Goal: Task Accomplishment & Management: Manage account settings

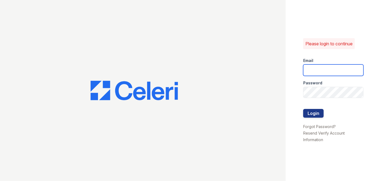
type input "darija.dedic@esusu.org"
click at [22, 16] on div at bounding box center [143, 90] width 286 height 181
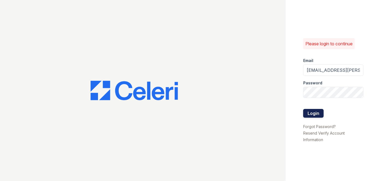
click at [321, 111] on button "Login" at bounding box center [314, 113] width 20 height 9
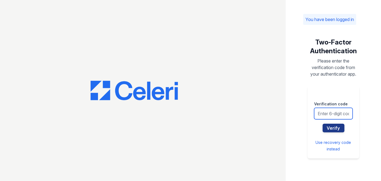
click at [323, 111] on input "text" at bounding box center [333, 113] width 39 height 11
type input "551902"
click at [323, 124] on button "Verify" at bounding box center [334, 128] width 22 height 9
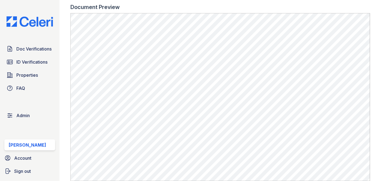
scroll to position [199, 0]
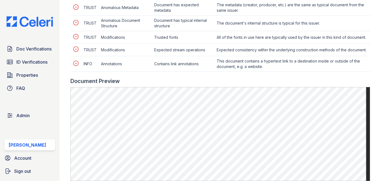
scroll to position [323, 0]
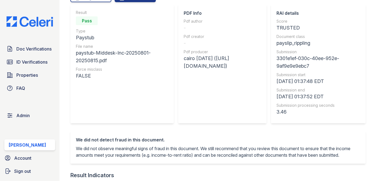
scroll to position [49, 0]
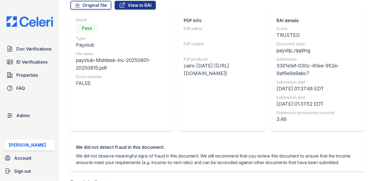
click at [301, 50] on div "payslip_rippling" at bounding box center [319, 51] width 84 height 8
copy div "payslip_rippling"
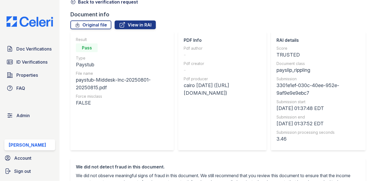
scroll to position [0, 0]
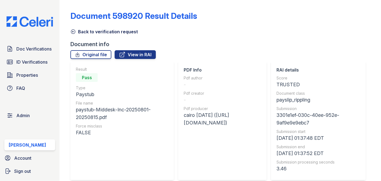
click at [74, 31] on icon at bounding box center [72, 31] width 5 height 5
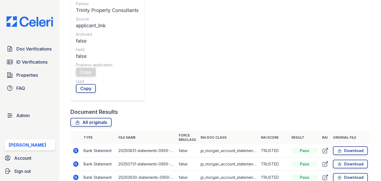
scroll to position [199, 0]
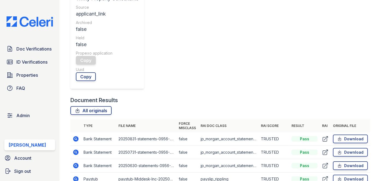
drag, startPoint x: 77, startPoint y: 28, endPoint x: 88, endPoint y: 30, distance: 10.6
click at [83, 133] on td "Bank Statement" at bounding box center [98, 139] width 35 height 13
click at [34, 45] on link "Doc Verifications" at bounding box center [29, 48] width 51 height 11
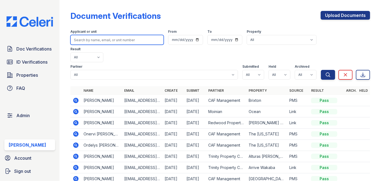
click at [84, 39] on input "search" at bounding box center [116, 40] width 93 height 10
paste input "Brandie Davis"
type input "Brandie Davis"
click at [321, 70] on button "Search" at bounding box center [328, 75] width 14 height 10
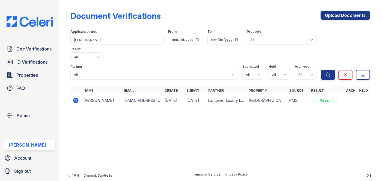
click at [75, 97] on icon at bounding box center [76, 100] width 7 height 7
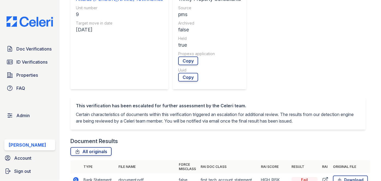
scroll to position [224, 0]
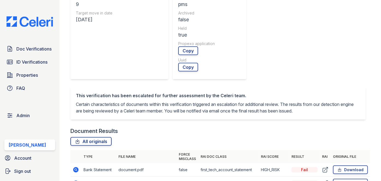
click at [85, 177] on td "Bank Statement" at bounding box center [98, 183] width 35 height 13
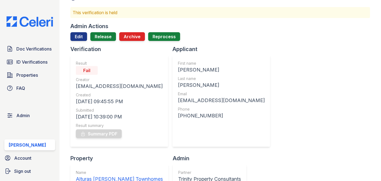
scroll to position [25, 0]
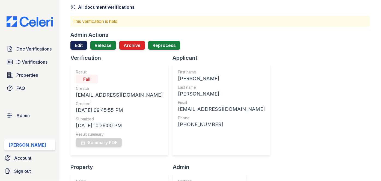
click at [82, 44] on link "Edit" at bounding box center [78, 45] width 17 height 9
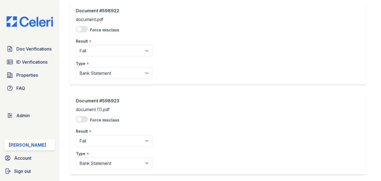
scroll to position [49, 0]
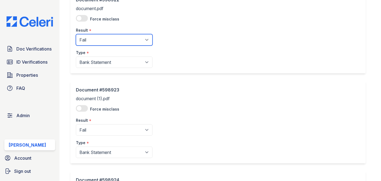
click at [125, 41] on select "Pending Sent Started Processing Pass Fail Caution Error N/A" at bounding box center [114, 39] width 77 height 11
select select "pass"
click at [76, 34] on select "Pending Sent Started Processing Pass Fail Caution Error N/A" at bounding box center [114, 39] width 77 height 11
click at [112, 84] on div "Document #598923 document (1).pdf Force misclass Result * Pending Sent Started …" at bounding box center [218, 122] width 296 height 83
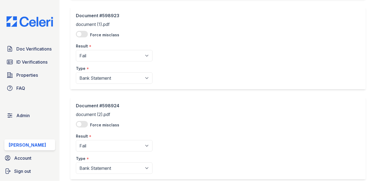
scroll to position [124, 0]
click at [109, 51] on select "Pending Sent Started Processing Pass Fail Caution Error N/A" at bounding box center [114, 55] width 77 height 11
select select "pass"
click at [76, 50] on select "Pending Sent Started Processing Pass Fail Caution Error N/A" at bounding box center [114, 55] width 77 height 11
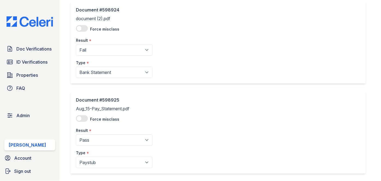
scroll to position [224, 0]
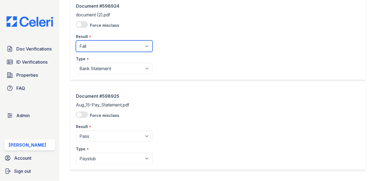
click at [102, 51] on select "Pending Sent Started Processing Pass Fail Caution Error N/A" at bounding box center [114, 45] width 77 height 11
select select "pass"
click at [76, 40] on select "Pending Sent Started Processing Pass Fail Caution Error N/A" at bounding box center [114, 45] width 77 height 11
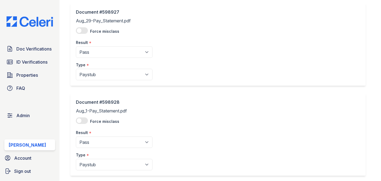
scroll to position [516, 0]
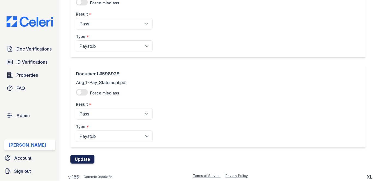
click at [89, 159] on button "Update" at bounding box center [82, 159] width 24 height 9
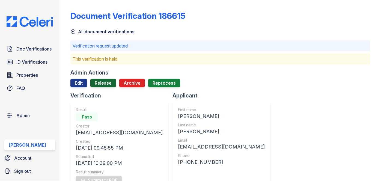
click at [104, 85] on link "Release" at bounding box center [103, 83] width 26 height 9
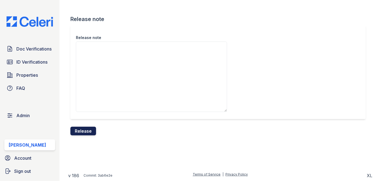
click at [95, 130] on button "Release" at bounding box center [83, 131] width 26 height 9
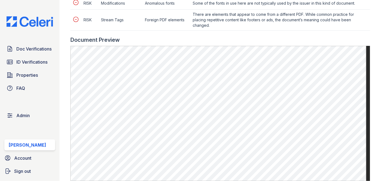
scroll to position [348, 0]
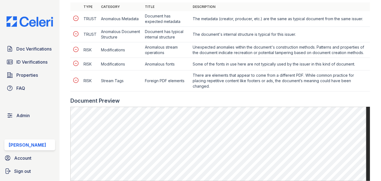
scroll to position [273, 0]
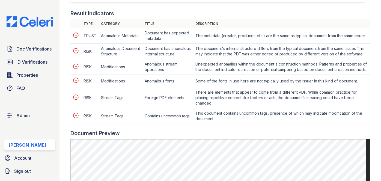
scroll to position [298, 0]
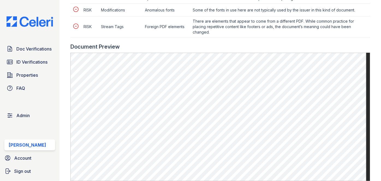
scroll to position [323, 0]
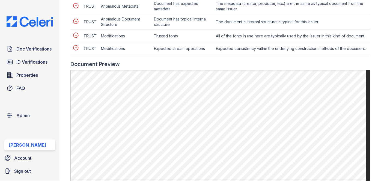
scroll to position [273, 0]
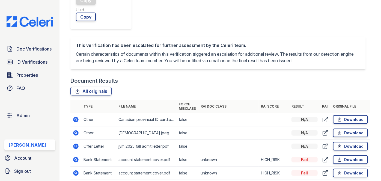
scroll to position [298, 0]
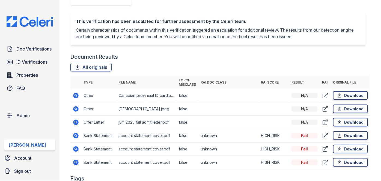
click at [89, 156] on td "Bank Statement" at bounding box center [98, 162] width 35 height 13
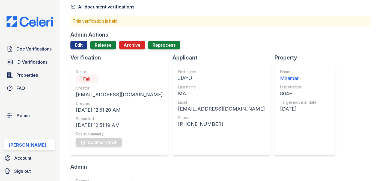
scroll to position [25, 0]
click at [84, 48] on link "Edit" at bounding box center [78, 45] width 17 height 9
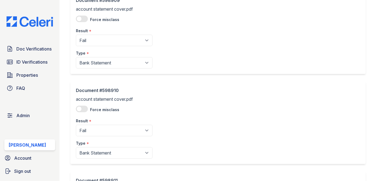
scroll to position [323, 0]
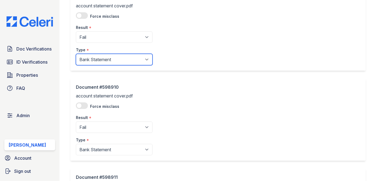
click at [105, 58] on select "Paystub Bank Statement Offer Letter Tax Documents Benefit Award Letter Investme…" at bounding box center [114, 59] width 77 height 11
select select "other"
click at [76, 54] on select "Paystub Bank Statement Offer Letter Tax Documents Benefit Award Letter Investme…" at bounding box center [114, 59] width 77 height 11
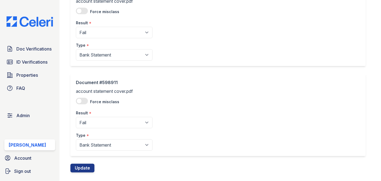
scroll to position [422, 0]
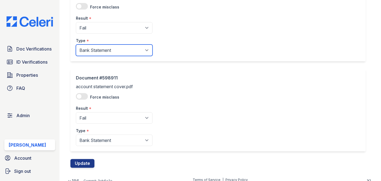
click at [107, 50] on select "Paystub Bank Statement Offer Letter Tax Documents Benefit Award Letter Investme…" at bounding box center [114, 50] width 77 height 11
select select "other"
click at [76, 45] on select "Paystub Bank Statement Offer Letter Tax Documents Benefit Award Letter Investme…" at bounding box center [114, 50] width 77 height 11
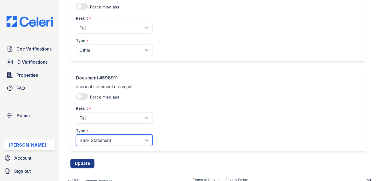
click at [104, 140] on select "Paystub Bank Statement Offer Letter Tax Documents Benefit Award Letter Investme…" at bounding box center [114, 140] width 77 height 11
click at [104, 139] on select "Paystub Bank Statement Offer Letter Tax Documents Benefit Award Letter Investme…" at bounding box center [114, 140] width 77 height 11
click at [105, 140] on select "Paystub Bank Statement Offer Letter Tax Documents Benefit Award Letter Investme…" at bounding box center [114, 140] width 77 height 11
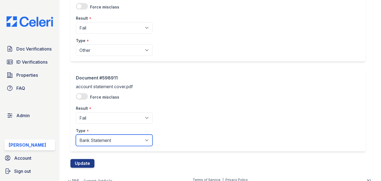
select select "other"
click at [76, 135] on select "Paystub Bank Statement Offer Letter Tax Documents Benefit Award Letter Investme…" at bounding box center [114, 140] width 77 height 11
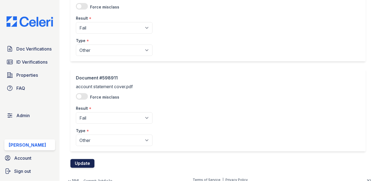
click at [86, 160] on button "Update" at bounding box center [82, 163] width 24 height 9
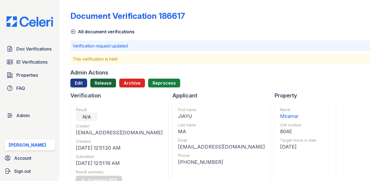
click at [106, 83] on link "Release" at bounding box center [103, 83] width 26 height 9
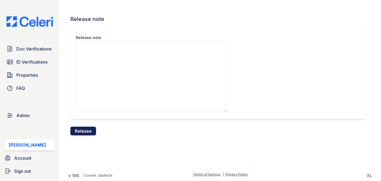
click at [95, 130] on button "Release" at bounding box center [83, 131] width 26 height 9
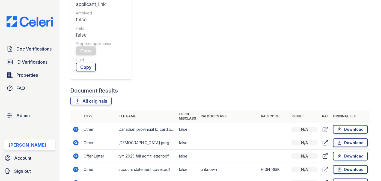
scroll to position [273, 0]
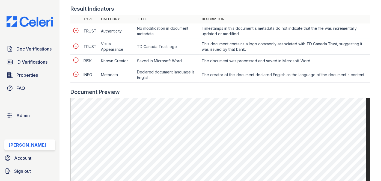
scroll to position [248, 0]
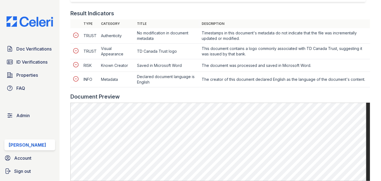
scroll to position [224, 0]
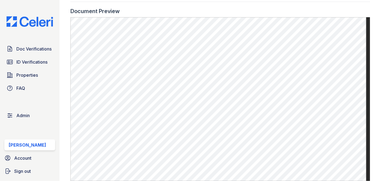
scroll to position [348, 0]
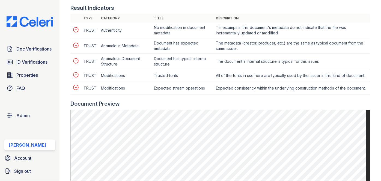
scroll to position [248, 0]
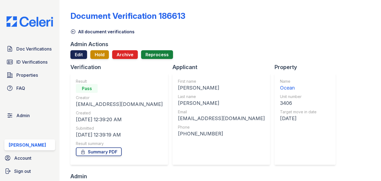
click at [78, 56] on link "Edit" at bounding box center [78, 54] width 17 height 9
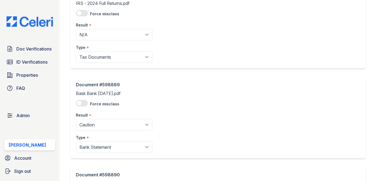
scroll to position [298, 0]
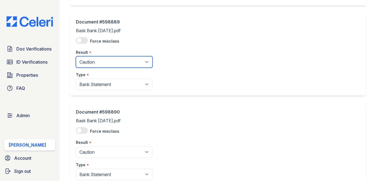
click at [104, 64] on select "Pending Sent Started Processing Pass Fail Caution Error N/A" at bounding box center [114, 61] width 77 height 11
select select "pass"
click at [76, 56] on select "Pending Sent Started Processing Pass Fail Caution Error N/A" at bounding box center [114, 61] width 77 height 11
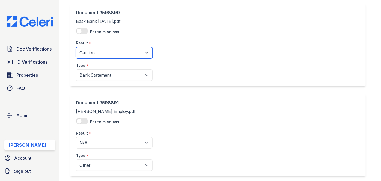
click at [94, 53] on select "Pending Sent Started Processing Pass Fail Caution Error N/A" at bounding box center [114, 52] width 77 height 11
select select "pass"
click at [76, 47] on select "Pending Sent Started Processing Pass Fail Caution Error N/A" at bounding box center [114, 52] width 77 height 11
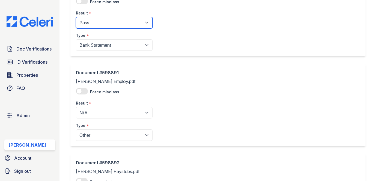
scroll to position [497, 0]
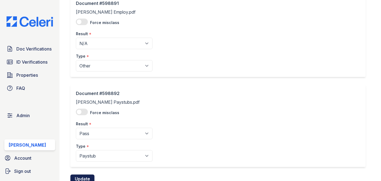
click at [91, 175] on button "Update" at bounding box center [82, 179] width 24 height 9
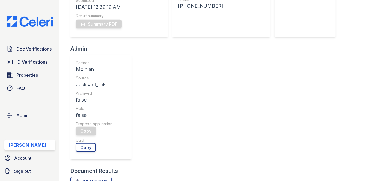
scroll to position [199, 0]
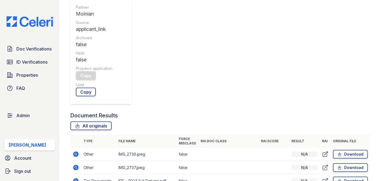
click at [114, 148] on td "Other" at bounding box center [98, 154] width 35 height 13
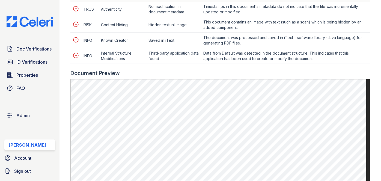
scroll to position [323, 0]
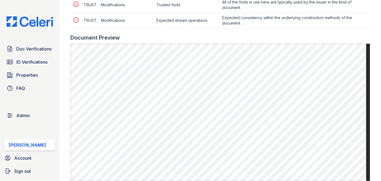
scroll to position [298, 0]
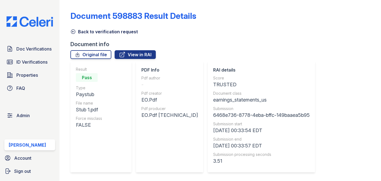
drag, startPoint x: 63, startPoint y: 34, endPoint x: 70, endPoint y: 46, distance: 13.8
click at [63, 34] on div "Document 598883 Result Details Back to verification request Document info Origi…" at bounding box center [221, 90] width 322 height 181
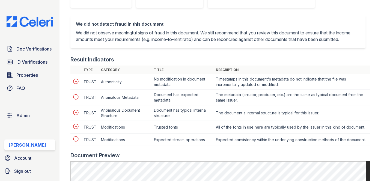
scroll to position [174, 0]
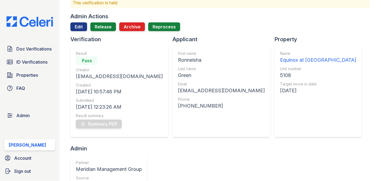
scroll to position [25, 0]
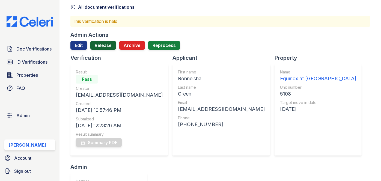
click at [105, 48] on link "Release" at bounding box center [103, 45] width 26 height 9
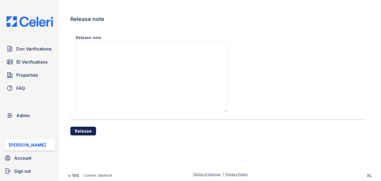
click at [87, 132] on button "Release" at bounding box center [83, 131] width 26 height 9
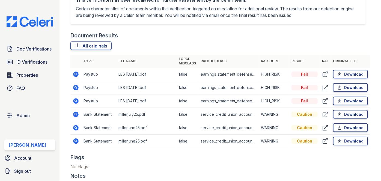
scroll to position [348, 0]
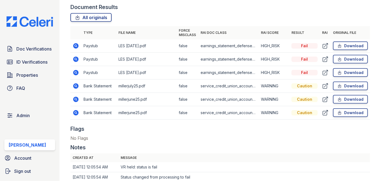
drag, startPoint x: 74, startPoint y: 46, endPoint x: 83, endPoint y: 51, distance: 11.0
click at [83, 52] on td "Paystub" at bounding box center [98, 45] width 35 height 13
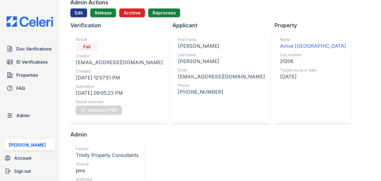
scroll to position [49, 0]
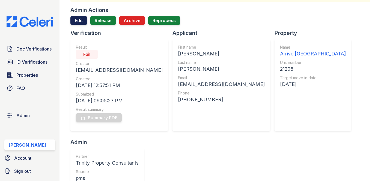
click at [78, 22] on link "Edit" at bounding box center [78, 20] width 17 height 9
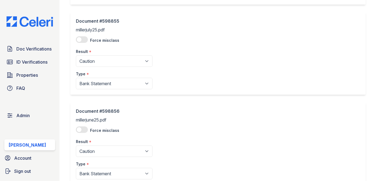
scroll to position [298, 0]
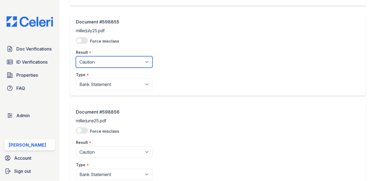
click at [98, 58] on select "Pending Sent Started Processing Pass Fail Caution Error N/A" at bounding box center [114, 61] width 77 height 11
click at [93, 61] on select "Pending Sent Started Processing Pass Fail Caution Error N/A" at bounding box center [114, 61] width 77 height 11
select select "fail"
click at [76, 56] on select "Pending Sent Started Processing Pass Fail Caution Error N/A" at bounding box center [114, 61] width 77 height 11
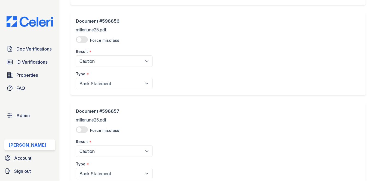
scroll to position [397, 0]
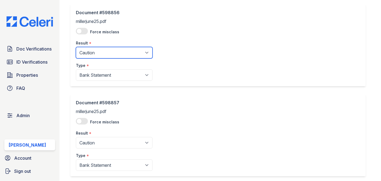
click at [109, 52] on select "Pending Sent Started Processing Pass Fail Caution Error N/A" at bounding box center [114, 52] width 77 height 11
select select "fail"
click at [76, 47] on select "Pending Sent Started Processing Pass Fail Caution Error N/A" at bounding box center [114, 52] width 77 height 11
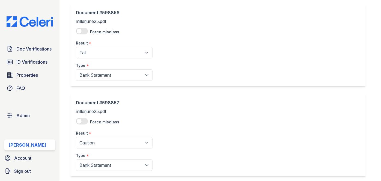
click at [96, 104] on div "Document #598857" at bounding box center [114, 102] width 77 height 7
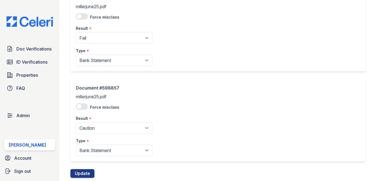
scroll to position [427, 0]
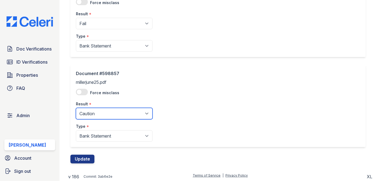
drag, startPoint x: 95, startPoint y: 110, endPoint x: 94, endPoint y: 106, distance: 3.8
click at [95, 110] on select "Pending Sent Started Processing Pass Fail Caution Error N/A" at bounding box center [114, 113] width 77 height 11
click at [90, 112] on select "Pending Sent Started Processing Pass Fail Caution Error N/A" at bounding box center [114, 113] width 77 height 11
select select "fail"
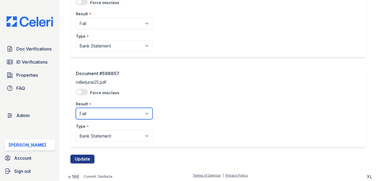
click at [76, 108] on select "Pending Sent Started Processing Pass Fail Caution Error N/A" at bounding box center [114, 113] width 77 height 11
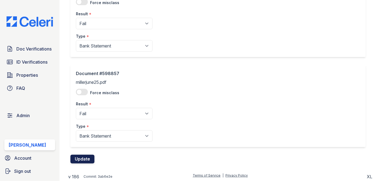
drag, startPoint x: 90, startPoint y: 159, endPoint x: 90, endPoint y: 157, distance: 2.8
click at [90, 159] on button "Update" at bounding box center [82, 159] width 24 height 9
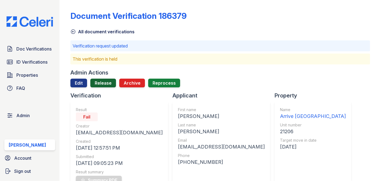
click at [103, 83] on link "Release" at bounding box center [103, 83] width 26 height 9
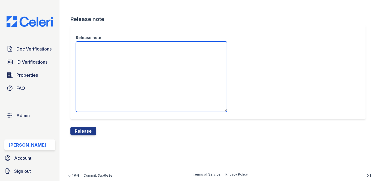
click at [104, 68] on textarea "Release note" at bounding box center [151, 77] width 151 height 70
drag, startPoint x: 104, startPoint y: 68, endPoint x: 106, endPoint y: 63, distance: 5.3
click at [104, 68] on textarea "Release note" at bounding box center [151, 77] width 151 height 70
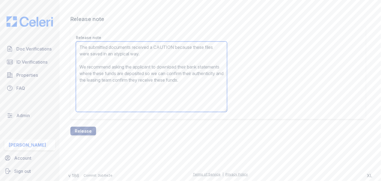
click at [166, 48] on textarea "The submitted documents received a CAUTION because these files were saved in an…" at bounding box center [151, 77] width 151 height 70
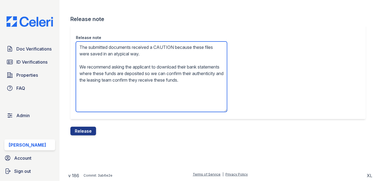
click at [166, 48] on textarea "The submitted documents received a CAUTION because these files were saved in an…" at bounding box center [151, 77] width 151 height 70
click at [174, 57] on textarea "The submitted documents received a CAUTION because these files were saved in an…" at bounding box center [151, 77] width 151 height 70
click at [169, 45] on textarea "The submitted documents received a CAUTION because these files were saved in an…" at bounding box center [151, 77] width 151 height 70
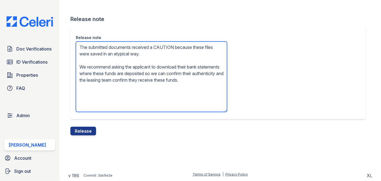
click at [169, 45] on textarea "The submitted documents received a CAUTION because these files were saved in an…" at bounding box center [151, 77] width 151 height 70
click at [170, 59] on textarea "The submitted documents received a CAUTION because these files were saved in an…" at bounding box center [151, 77] width 151 height 70
click at [165, 46] on textarea "The submitted documents received a CAUTION because these files were saved in an…" at bounding box center [151, 77] width 151 height 70
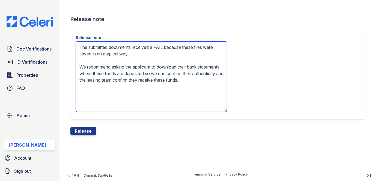
click at [124, 72] on textarea "The submitted documents received a FAIL because these files were saved in an at…" at bounding box center [151, 77] width 151 height 70
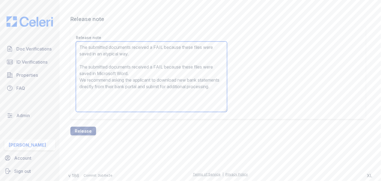
click at [128, 70] on textarea "The submitted documents received a FAIL because these files were saved in an at…" at bounding box center [151, 77] width 151 height 70
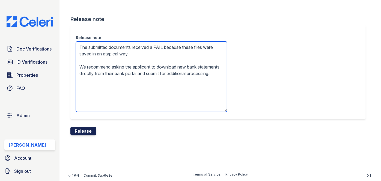
type textarea "The submitted documents received a FAIL because these files were saved in an at…"
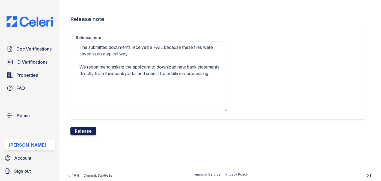
click at [92, 131] on button "Release" at bounding box center [83, 131] width 26 height 9
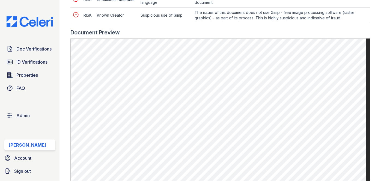
scroll to position [348, 0]
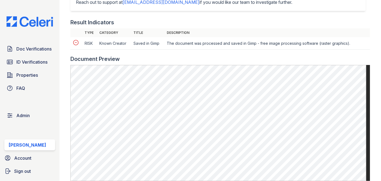
scroll to position [248, 0]
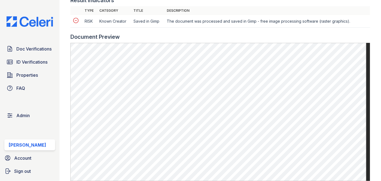
click at [62, 11] on main "Document 598855 Result Details Back to verification request Document info Origi…" at bounding box center [221, 90] width 322 height 181
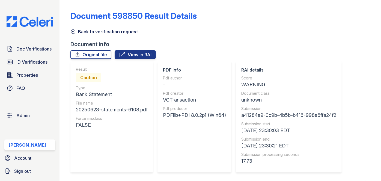
click at [75, 31] on icon at bounding box center [72, 31] width 5 height 5
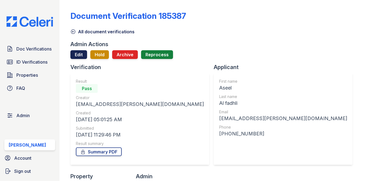
click at [77, 55] on link "Edit" at bounding box center [78, 54] width 17 height 9
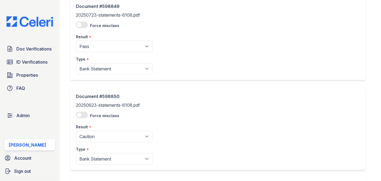
scroll to position [49, 0]
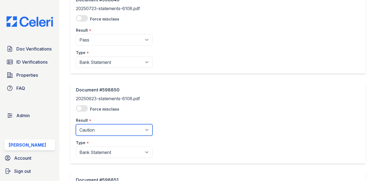
click at [81, 132] on select "Pending Sent Started Processing Pass Fail Caution Error N/A" at bounding box center [114, 129] width 77 height 11
select select "pass"
click at [76, 124] on select "Pending Sent Started Processing Pass Fail Caution Error N/A" at bounding box center [114, 129] width 77 height 11
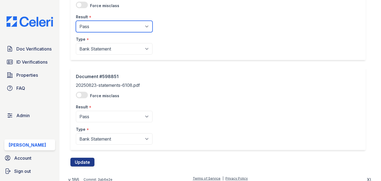
scroll to position [157, 0]
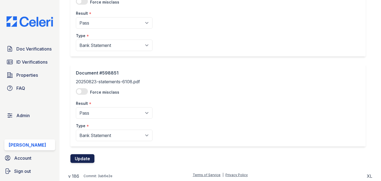
click at [79, 159] on button "Update" at bounding box center [82, 158] width 24 height 9
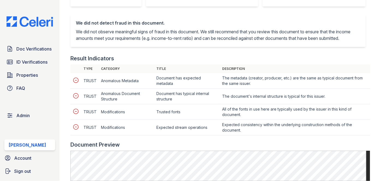
scroll to position [248, 0]
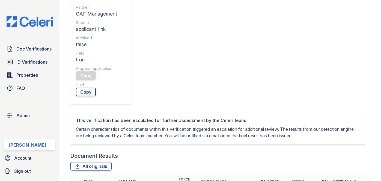
scroll to position [248, 0]
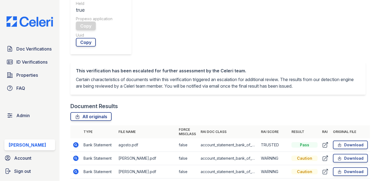
click at [87, 152] on td "Bank Statement" at bounding box center [98, 158] width 35 height 13
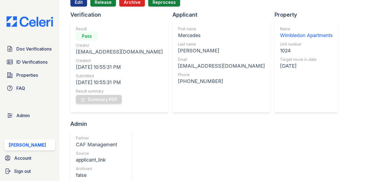
scroll to position [25, 0]
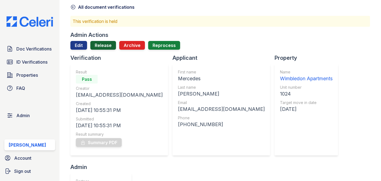
click at [103, 45] on link "Release" at bounding box center [103, 45] width 26 height 9
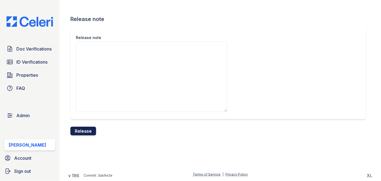
click at [85, 128] on button "Release" at bounding box center [83, 131] width 26 height 9
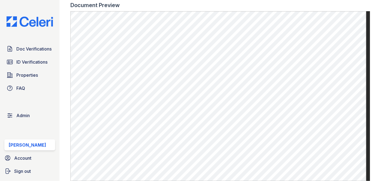
scroll to position [372, 0]
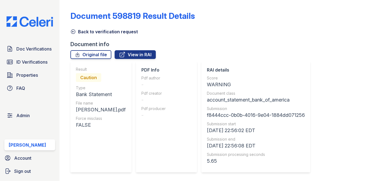
drag, startPoint x: 98, startPoint y: 56, endPoint x: 99, endPoint y: 49, distance: 7.4
click at [98, 56] on link "Original file" at bounding box center [90, 54] width 41 height 9
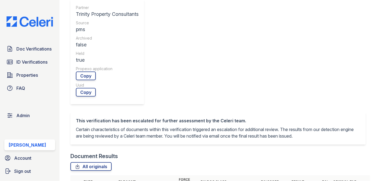
scroll to position [199, 0]
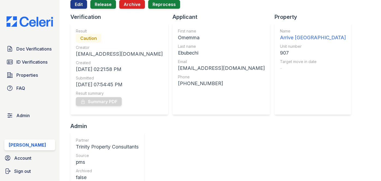
scroll to position [25, 0]
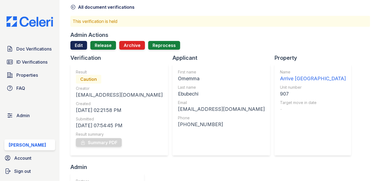
click at [78, 45] on link "Edit" at bounding box center [78, 45] width 17 height 9
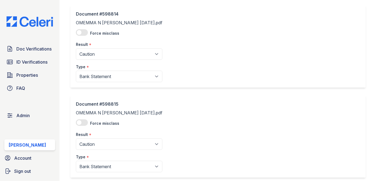
scroll to position [49, 0]
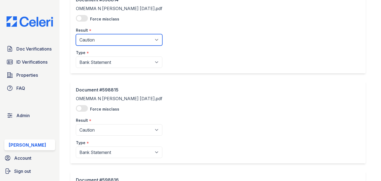
click at [95, 42] on select "Pending Sent Started Processing Pass Fail Caution Error N/A" at bounding box center [119, 39] width 87 height 11
click at [92, 42] on select "Pending Sent Started Processing Pass Fail Caution Error N/A" at bounding box center [119, 39] width 87 height 11
select select "fail"
click at [76, 34] on select "Pending Sent Started Processing Pass Fail Caution Error N/A" at bounding box center [119, 39] width 87 height 11
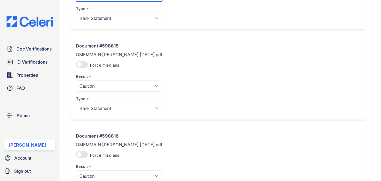
scroll to position [124, 0]
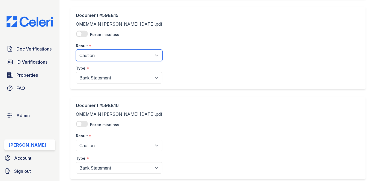
click at [92, 59] on select "Pending Sent Started Processing Pass Fail Caution Error N/A" at bounding box center [119, 55] width 87 height 11
select select "fail"
click at [76, 50] on select "Pending Sent Started Processing Pass Fail Caution Error N/A" at bounding box center [119, 55] width 87 height 11
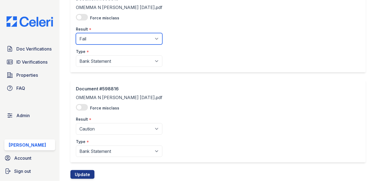
scroll to position [157, 0]
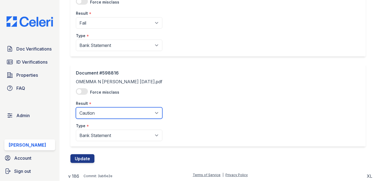
click at [91, 117] on select "Pending Sent Started Processing Pass Fail Caution Error N/A" at bounding box center [119, 112] width 87 height 11
drag, startPoint x: 91, startPoint y: 117, endPoint x: 91, endPoint y: 111, distance: 5.2
click at [91, 117] on select "Pending Sent Started Processing Pass Fail Caution Error N/A" at bounding box center [119, 112] width 87 height 11
select select "fail"
click at [76, 107] on select "Pending Sent Started Processing Pass Fail Caution Error N/A" at bounding box center [119, 112] width 87 height 11
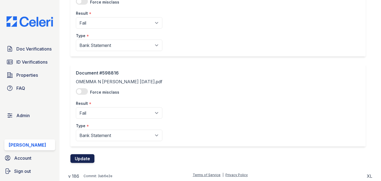
click at [84, 155] on button "Update" at bounding box center [82, 158] width 24 height 9
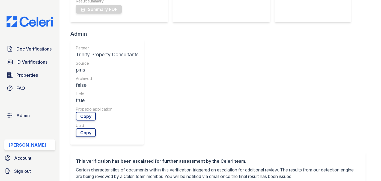
scroll to position [248, 0]
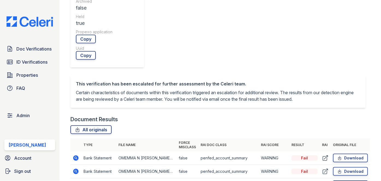
drag, startPoint x: 77, startPoint y: 72, endPoint x: 73, endPoint y: 77, distance: 6.8
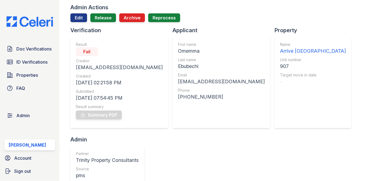
scroll to position [25, 0]
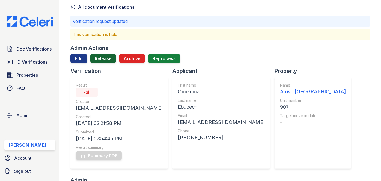
click at [105, 55] on link "Release" at bounding box center [103, 58] width 26 height 9
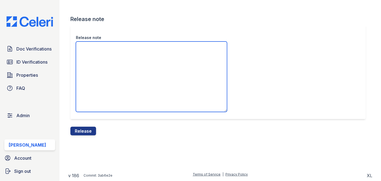
click at [101, 59] on textarea "Release note" at bounding box center [151, 77] width 151 height 70
click at [102, 59] on textarea "Release note" at bounding box center [151, 77] width 151 height 70
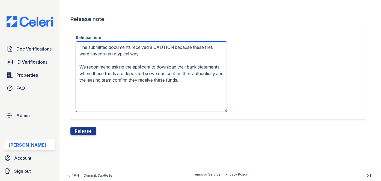
click at [167, 46] on textarea "The submitted documents received a CAUTION because these files were saved in an…" at bounding box center [151, 77] width 151 height 70
click at [149, 74] on textarea "The submitted documents received a FAIL because these files were saved in an at…" at bounding box center [151, 77] width 151 height 70
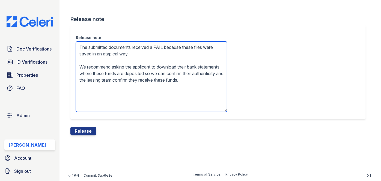
click at [149, 74] on textarea "The submitted documents received a FAIL because these files were saved in an at…" at bounding box center [151, 77] width 151 height 70
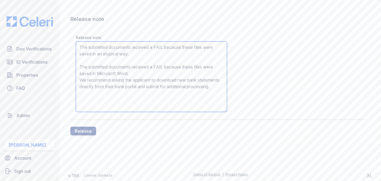
click at [142, 70] on textarea "The submitted documents received a FAIL because these files were saved in an at…" at bounding box center [151, 77] width 151 height 70
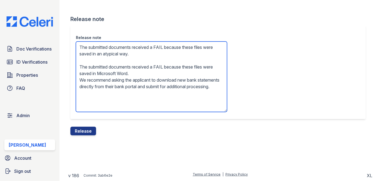
click at [142, 70] on textarea "The submitted documents received a FAIL because these files were saved in an at…" at bounding box center [151, 77] width 151 height 70
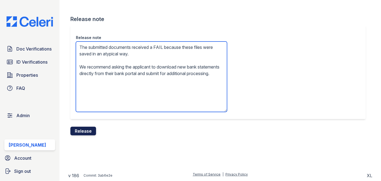
type textarea "The submitted documents received a FAIL because these files were saved in an at…"
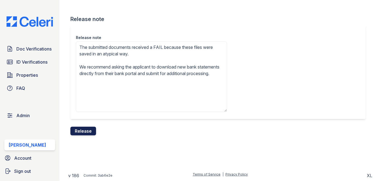
click at [92, 130] on button "Release" at bounding box center [83, 131] width 26 height 9
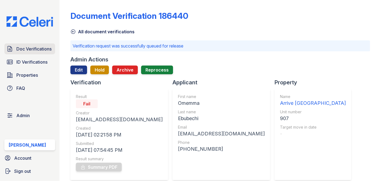
click at [48, 47] on span "Doc Verifications" at bounding box center [33, 49] width 35 height 7
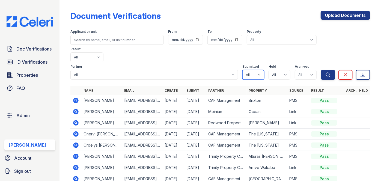
click at [254, 70] on select "All true false" at bounding box center [254, 75] width 22 height 10
select select "true"
click at [243, 70] on select "All true false" at bounding box center [254, 75] width 22 height 10
click at [274, 70] on select "All true false" at bounding box center [280, 75] width 22 height 10
select select "true"
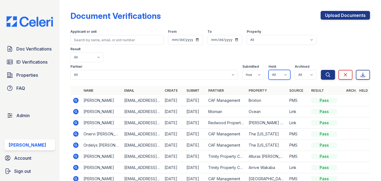
click at [269, 70] on select "All true false" at bounding box center [280, 75] width 22 height 10
drag, startPoint x: 299, startPoint y: 58, endPoint x: 299, endPoint y: 61, distance: 2.7
click at [299, 70] on select "All true false" at bounding box center [306, 75] width 22 height 10
select select "false"
click at [295, 70] on select "All true false" at bounding box center [306, 75] width 22 height 10
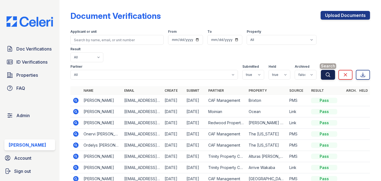
click at [326, 72] on icon "submit" at bounding box center [328, 74] width 5 height 5
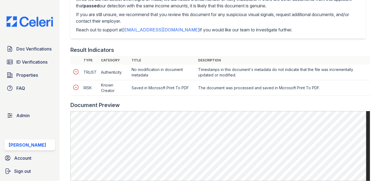
scroll to position [273, 0]
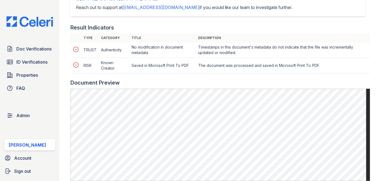
scroll to position [248, 0]
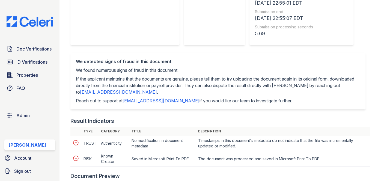
scroll to position [149, 0]
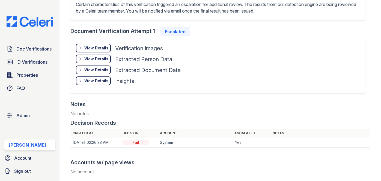
scroll to position [348, 0]
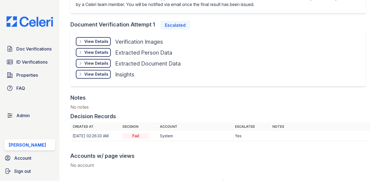
click at [103, 75] on div "View Details" at bounding box center [96, 74] width 24 height 5
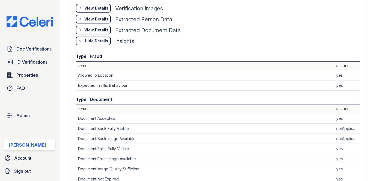
scroll to position [372, 0]
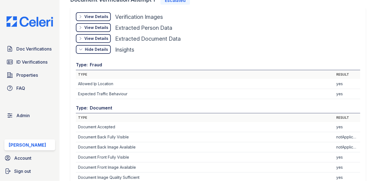
click at [97, 11] on div "View Details Details Hide Details Details Verification Images Face Open Documen…" at bounding box center [218, 154] width 296 height 295
click at [96, 14] on div "View Details" at bounding box center [96, 16] width 24 height 5
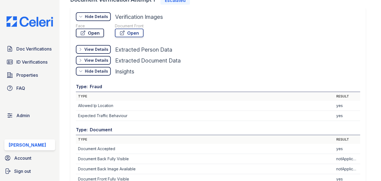
click at [97, 33] on link "Open" at bounding box center [90, 33] width 28 height 9
click at [138, 29] on link "Open" at bounding box center [129, 33] width 29 height 9
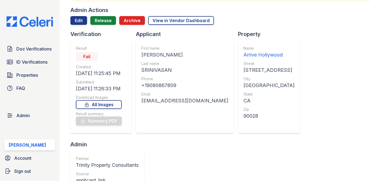
scroll to position [0, 0]
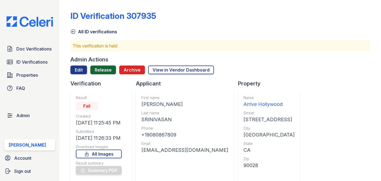
click at [105, 66] on link "Release" at bounding box center [103, 70] width 26 height 9
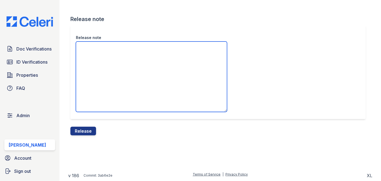
click at [110, 55] on textarea "Release note" at bounding box center [151, 77] width 151 height 70
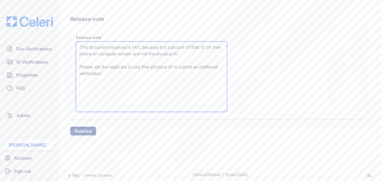
type textarea "This document received a FAIL because it is a picture of their ID on their phon…"
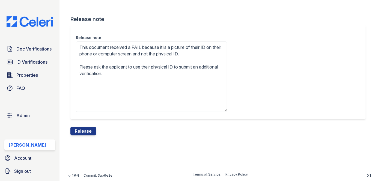
click at [101, 128] on form "Release note Release note This document received a FAIL because it is a picture…" at bounding box center [220, 75] width 300 height 120
click at [94, 130] on button "Release" at bounding box center [83, 131] width 26 height 9
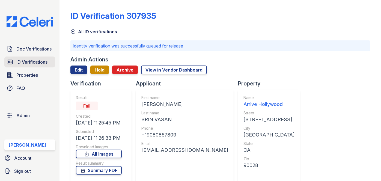
click at [50, 62] on link "ID Verifications" at bounding box center [29, 62] width 51 height 11
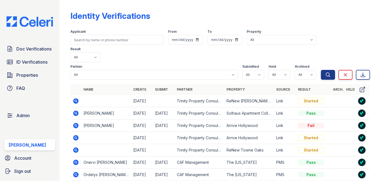
click at [58, 4] on div "Doc Verifications ID Verifications Properties FAQ Admin Darija Dedic Account Si…" at bounding box center [30, 90] width 60 height 181
click at [257, 70] on select "All true false" at bounding box center [254, 75] width 22 height 10
click at [252, 70] on select "All true false" at bounding box center [254, 75] width 22 height 10
select select "true"
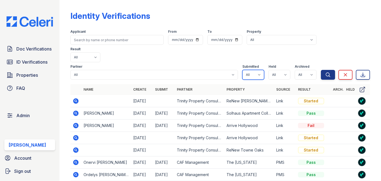
click at [243, 70] on select "All true false" at bounding box center [254, 75] width 22 height 10
drag, startPoint x: 283, startPoint y: 57, endPoint x: 280, endPoint y: 62, distance: 6.0
click at [283, 70] on select "All true false" at bounding box center [280, 75] width 22 height 10
select select "true"
click at [269, 70] on select "All true false" at bounding box center [280, 75] width 22 height 10
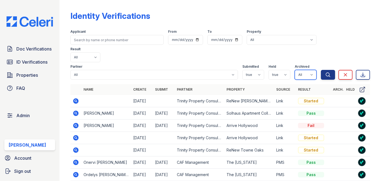
click at [306, 70] on select "All true false" at bounding box center [306, 75] width 22 height 10
drag, startPoint x: 306, startPoint y: 58, endPoint x: 304, endPoint y: 65, distance: 7.4
click at [306, 70] on select "All true false" at bounding box center [306, 75] width 22 height 10
click at [305, 70] on select "All true false" at bounding box center [306, 75] width 22 height 10
select select "false"
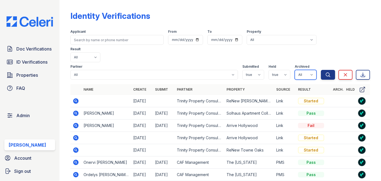
click at [295, 70] on select "All true false" at bounding box center [306, 75] width 22 height 10
click at [326, 72] on icon "submit" at bounding box center [328, 74] width 5 height 5
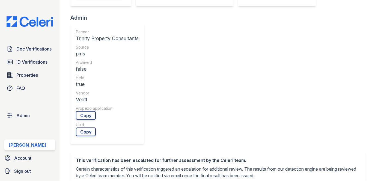
scroll to position [224, 0]
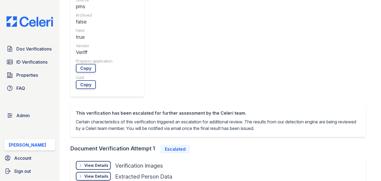
click at [105, 163] on div "View Details" at bounding box center [96, 165] width 24 height 5
click at [103, 178] on link "Open" at bounding box center [90, 182] width 28 height 9
click at [139, 178] on link "Open" at bounding box center [129, 182] width 29 height 9
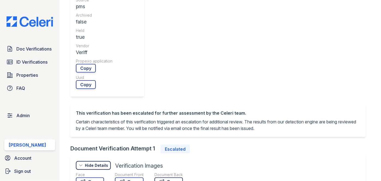
click at [167, 178] on link "Open" at bounding box center [169, 182] width 28 height 9
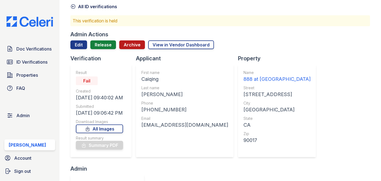
scroll to position [0, 0]
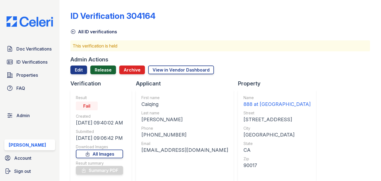
click at [108, 71] on link "Release" at bounding box center [103, 70] width 26 height 9
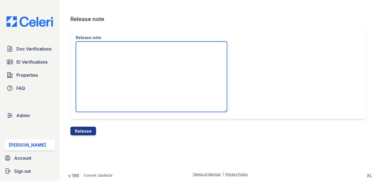
click at [105, 57] on textarea "Release note" at bounding box center [151, 77] width 151 height 70
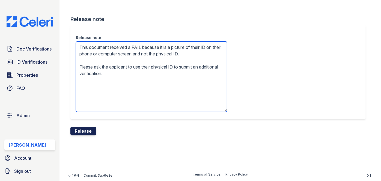
type textarea "This document received a FAIL because it is a picture of their ID on their phon…"
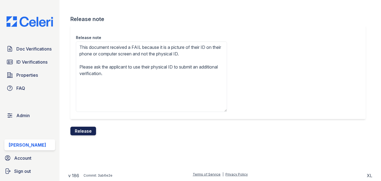
click at [82, 132] on button "Release" at bounding box center [83, 131] width 26 height 9
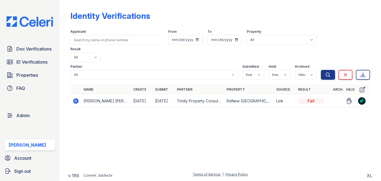
click at [74, 98] on icon at bounding box center [76, 100] width 5 height 5
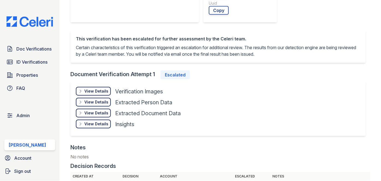
scroll to position [348, 0]
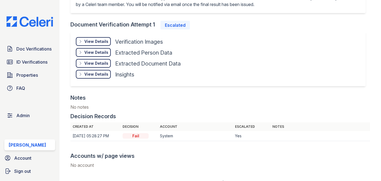
click at [88, 75] on div "View Details" at bounding box center [96, 74] width 24 height 5
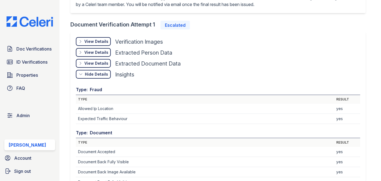
click at [99, 41] on div "View Details" at bounding box center [96, 41] width 24 height 5
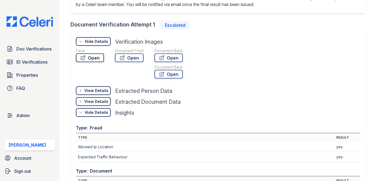
click at [95, 57] on link "Open" at bounding box center [90, 58] width 28 height 9
click at [134, 58] on link "Open" at bounding box center [129, 58] width 29 height 9
click at [175, 57] on link "Open" at bounding box center [169, 58] width 28 height 9
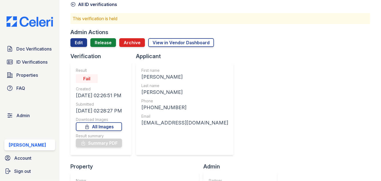
scroll to position [25, 0]
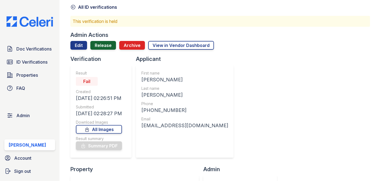
click at [102, 46] on link "Release" at bounding box center [103, 45] width 26 height 9
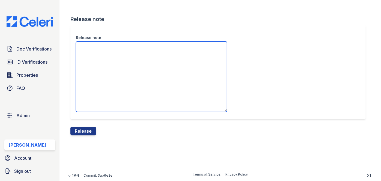
click at [106, 62] on textarea "Release note" at bounding box center [151, 77] width 151 height 70
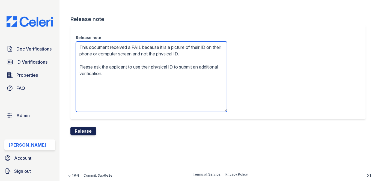
type textarea "This document received a FAIL because it is a picture of their ID on their phon…"
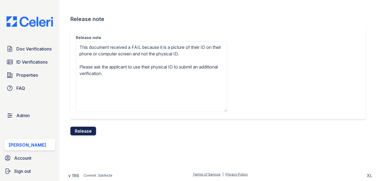
click at [94, 132] on button "Release" at bounding box center [83, 131] width 26 height 9
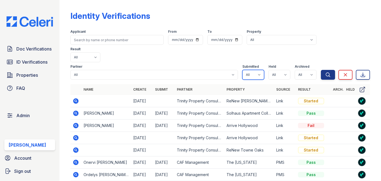
click at [255, 70] on select "All true false" at bounding box center [254, 75] width 22 height 10
select select "true"
click at [243, 70] on select "All true false" at bounding box center [254, 75] width 22 height 10
click at [250, 84] on th "Property" at bounding box center [250, 89] width 50 height 11
click at [283, 70] on select "All true false" at bounding box center [280, 75] width 22 height 10
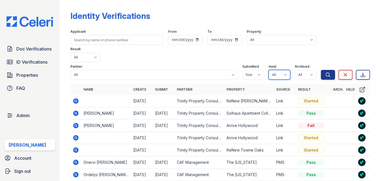
select select "true"
click at [269, 70] on select "All true false" at bounding box center [280, 75] width 22 height 10
click at [303, 70] on select "All true false" at bounding box center [306, 75] width 22 height 10
select select "false"
click at [295, 70] on select "All true false" at bounding box center [306, 75] width 22 height 10
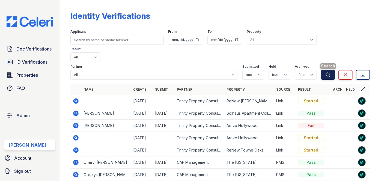
click at [326, 72] on icon "submit" at bounding box center [328, 74] width 5 height 5
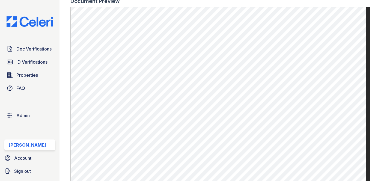
scroll to position [372, 0]
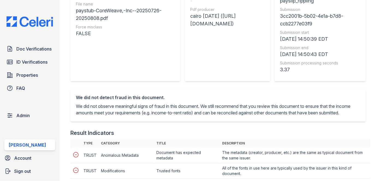
scroll to position [199, 0]
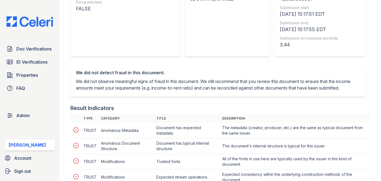
scroll to position [199, 0]
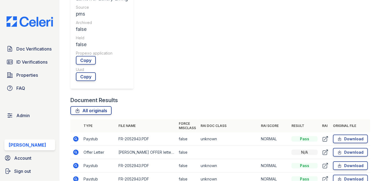
scroll to position [273, 0]
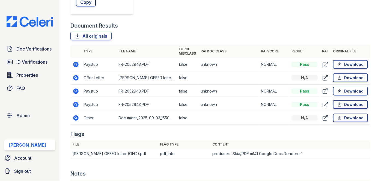
drag, startPoint x: 81, startPoint y: 77, endPoint x: 76, endPoint y: 77, distance: 5.2
click at [94, 108] on td "Paystub" at bounding box center [98, 104] width 35 height 13
drag, startPoint x: 75, startPoint y: 116, endPoint x: 135, endPoint y: 20, distance: 113.5
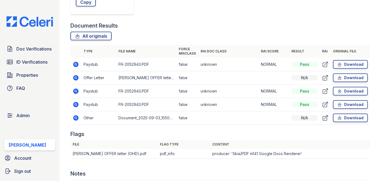
click at [107, 49] on th "Type" at bounding box center [98, 51] width 35 height 13
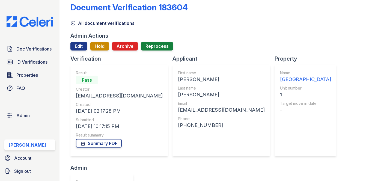
scroll to position [0, 0]
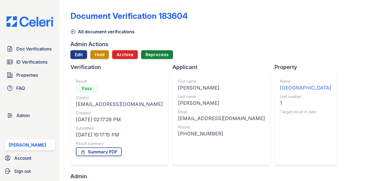
click at [41, 46] on span "Doc Verifications" at bounding box center [33, 49] width 35 height 7
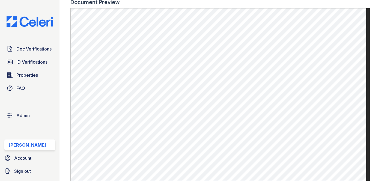
scroll to position [174, 0]
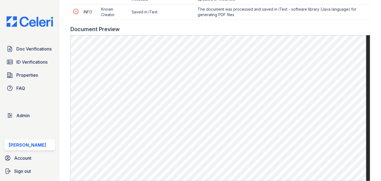
scroll to position [273, 0]
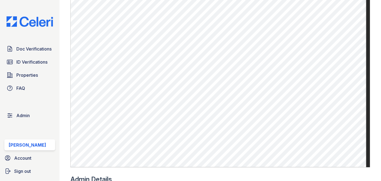
scroll to position [224, 0]
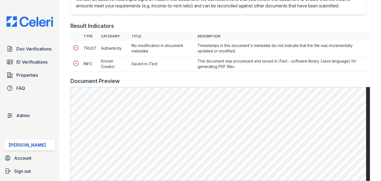
scroll to position [273, 0]
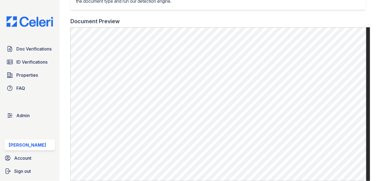
scroll to position [199, 0]
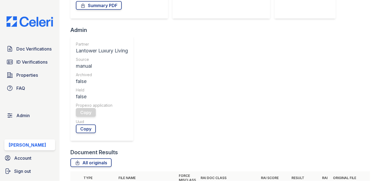
scroll to position [149, 0]
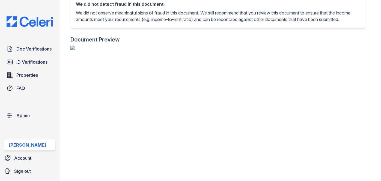
scroll to position [124, 0]
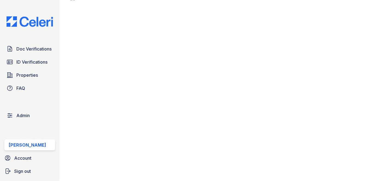
scroll to position [74, 0]
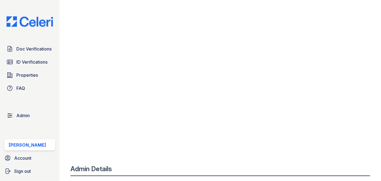
scroll to position [248, 0]
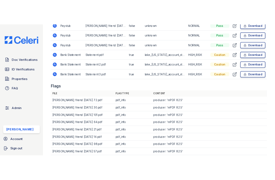
scroll to position [1689, 0]
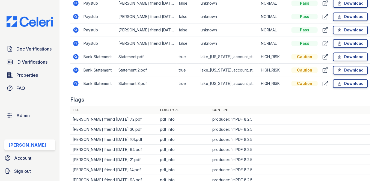
click at [64, 40] on main "Document Verification 186625 All document verifications This verification is he…" at bounding box center [221, 90] width 322 height 181
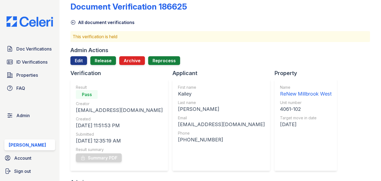
scroll to position [0, 0]
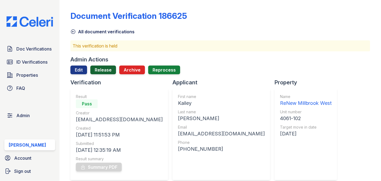
click at [107, 72] on link "Release" at bounding box center [103, 70] width 26 height 9
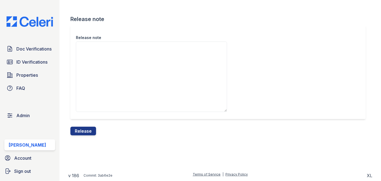
click at [91, 126] on div "Release note" at bounding box center [220, 76] width 300 height 102
click at [94, 133] on button "Release" at bounding box center [83, 131] width 26 height 9
click at [215, 28] on div "Release note" at bounding box center [218, 72] width 296 height 94
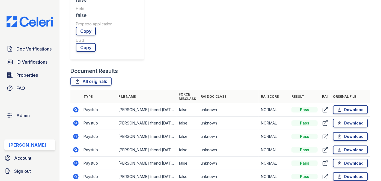
scroll to position [298, 0]
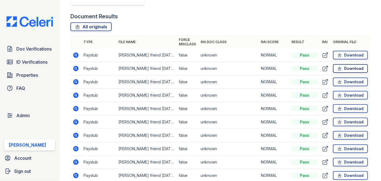
click at [359, 66] on link "Download" at bounding box center [350, 68] width 35 height 9
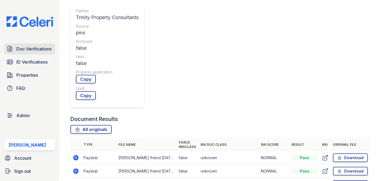
scroll to position [174, 0]
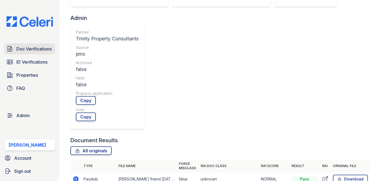
drag, startPoint x: 39, startPoint y: 52, endPoint x: 41, endPoint y: 50, distance: 3.7
click at [39, 52] on link "Doc Verifications" at bounding box center [29, 48] width 51 height 11
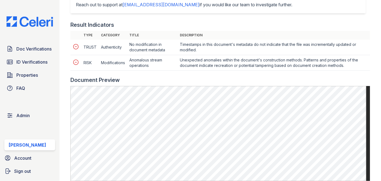
scroll to position [273, 0]
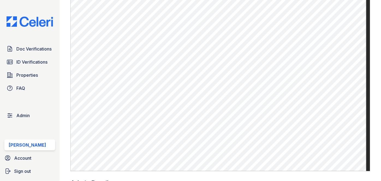
scroll to position [298, 0]
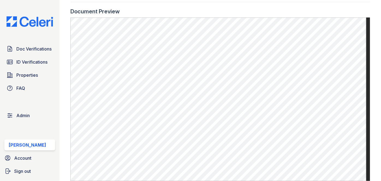
scroll to position [298, 0]
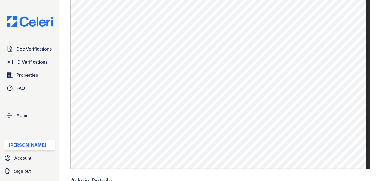
scroll to position [397, 0]
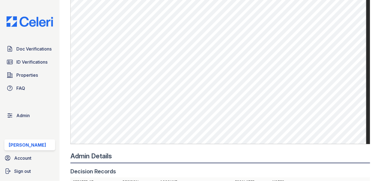
scroll to position [248, 0]
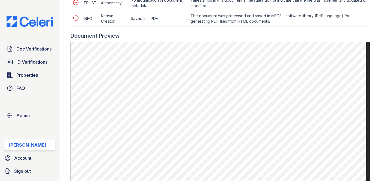
scroll to position [273, 0]
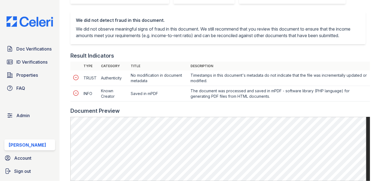
scroll to position [199, 0]
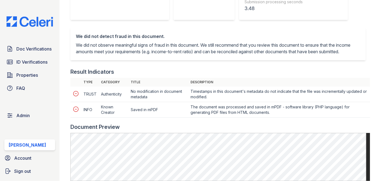
scroll to position [224, 0]
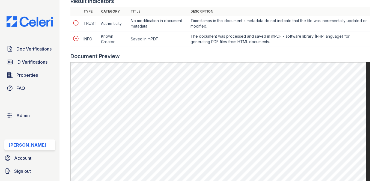
scroll to position [298, 0]
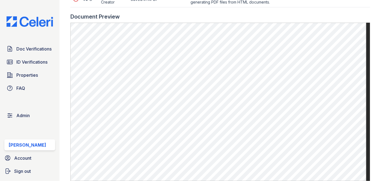
scroll to position [298, 0]
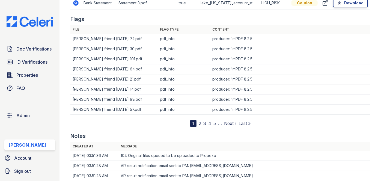
scroll to position [1639, 0]
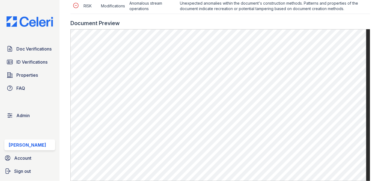
scroll to position [323, 0]
